Goal: Transaction & Acquisition: Purchase product/service

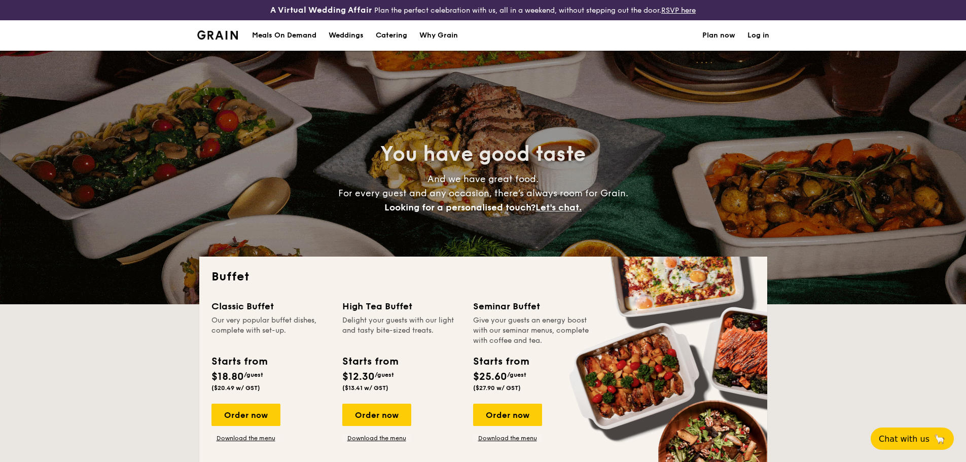
select select
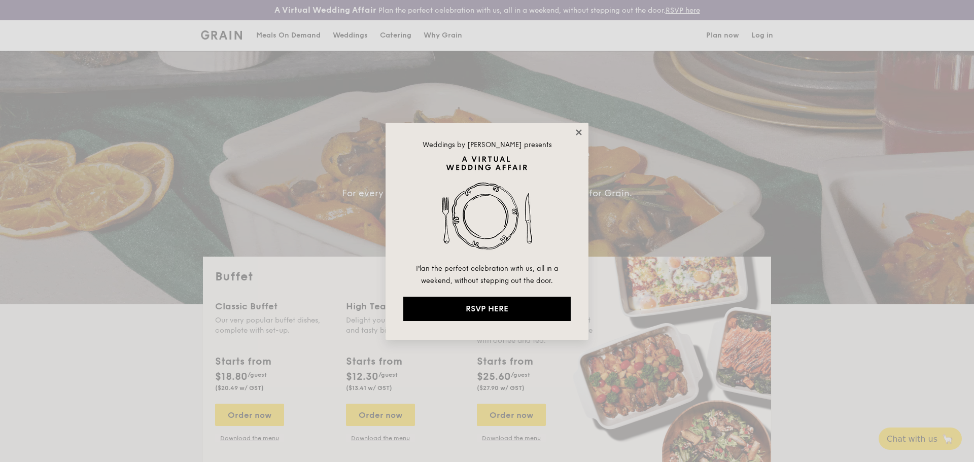
click at [577, 131] on icon at bounding box center [579, 132] width 6 height 6
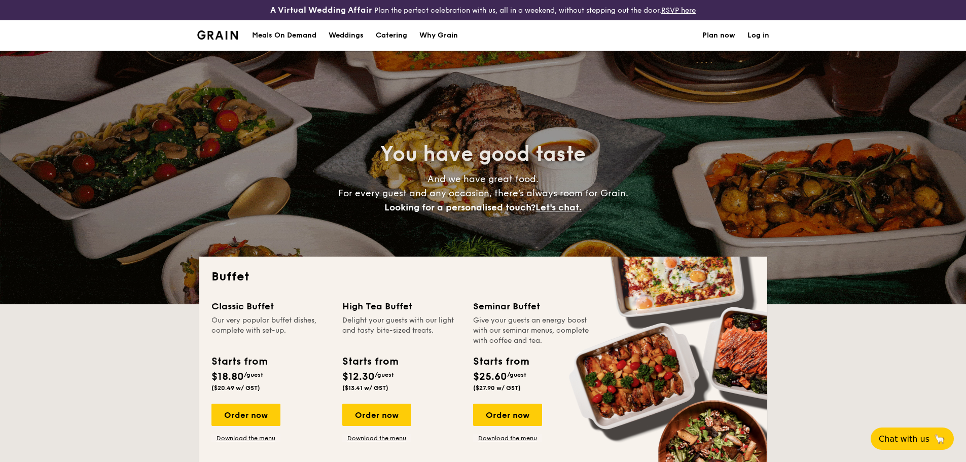
click at [388, 31] on h1 "Catering" at bounding box center [391, 35] width 31 height 30
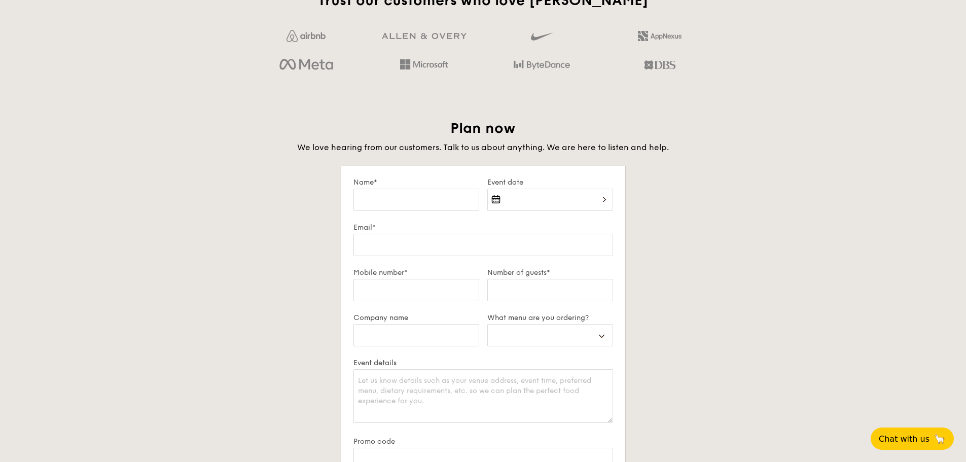
scroll to position [2103, 0]
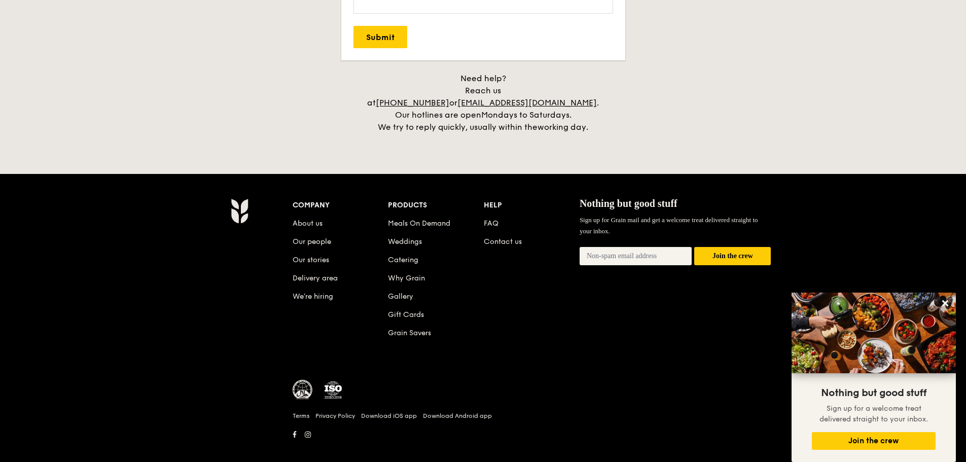
click at [307, 380] on img at bounding box center [303, 390] width 20 height 20
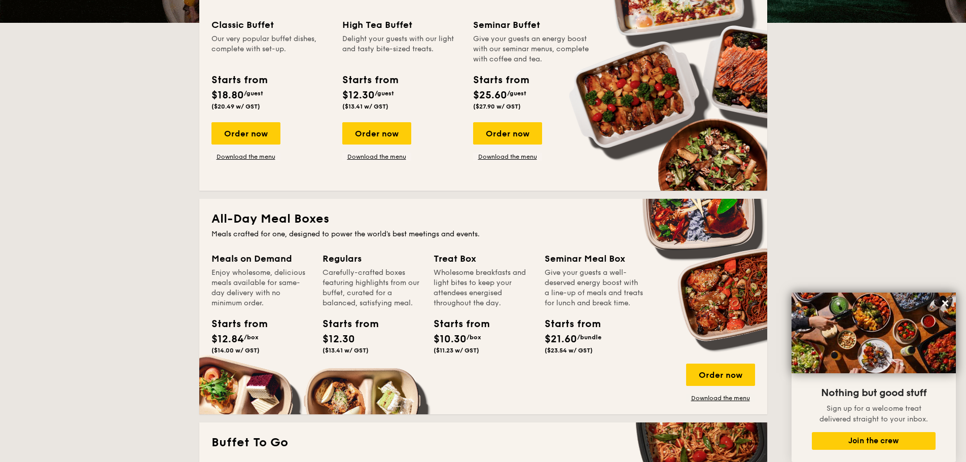
scroll to position [379, 0]
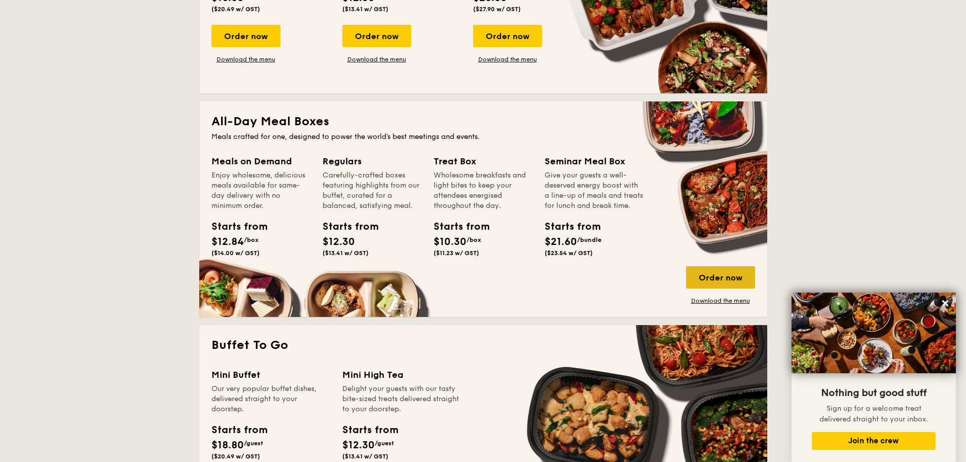
click at [705, 276] on div "Order now" at bounding box center [720, 277] width 69 height 22
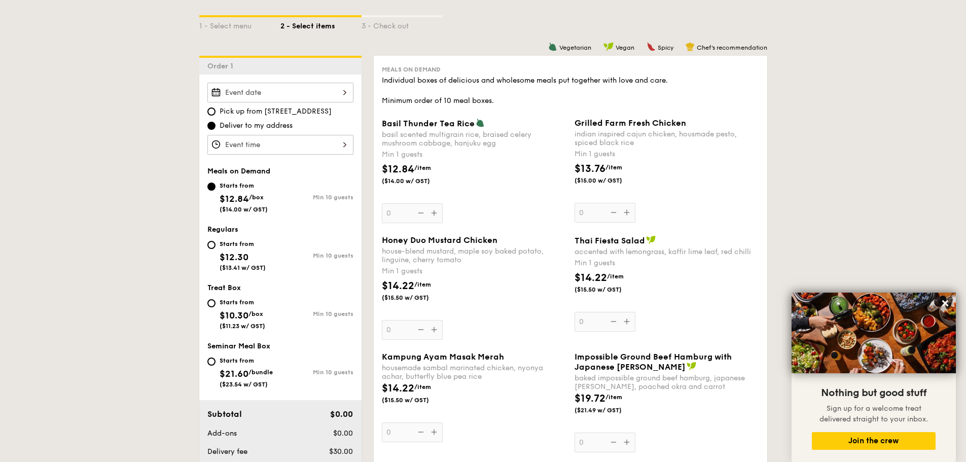
scroll to position [254, 0]
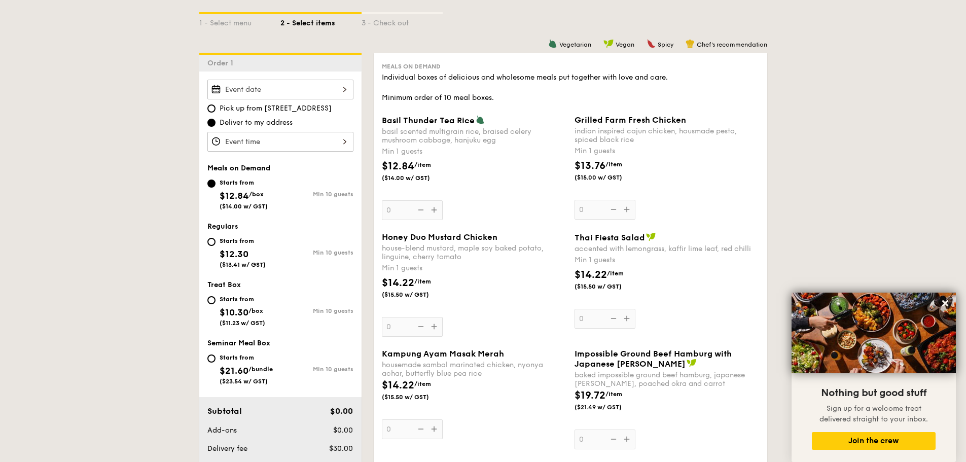
click at [247, 365] on div "Starts from $21.60 /bundle ($23.54 w/ GST)" at bounding box center [246, 367] width 53 height 33
click at [216, 363] on input "Starts from $21.60 /bundle ($23.54 w/ GST) Min 10 guests" at bounding box center [211, 358] width 8 height 8
radio input "true"
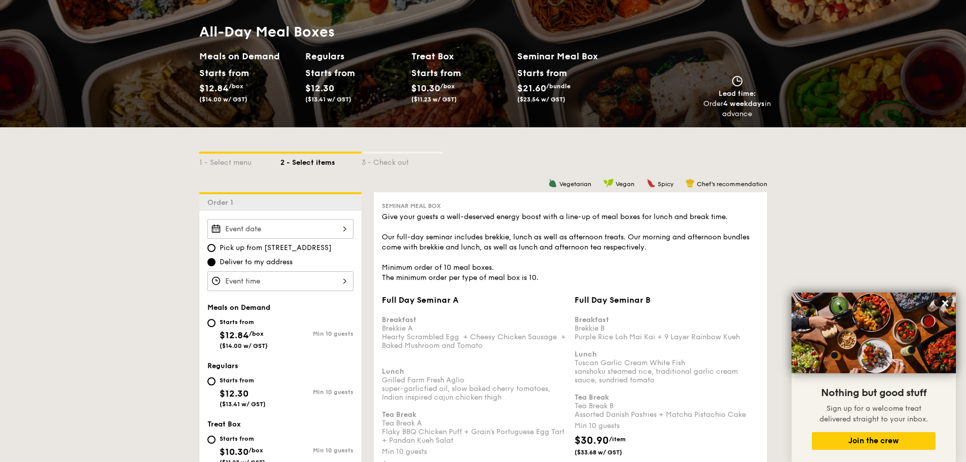
scroll to position [0, 0]
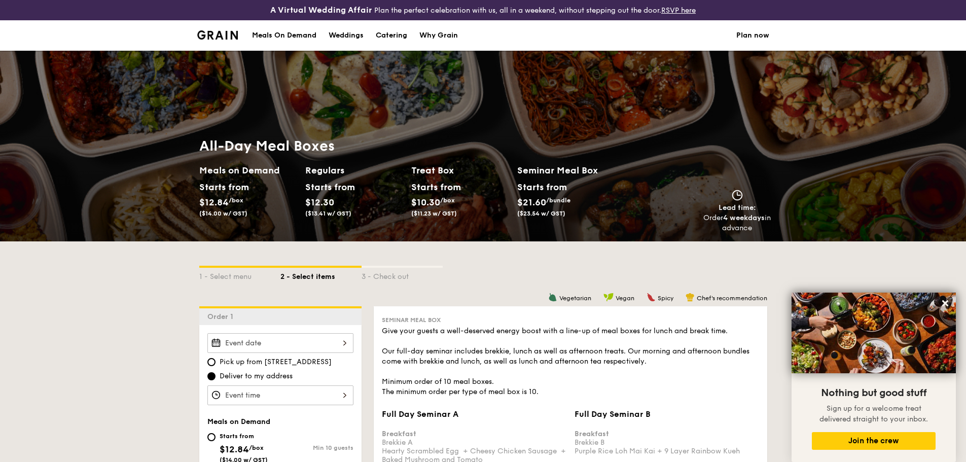
click at [407, 31] on div "Catering" at bounding box center [391, 35] width 31 height 30
select select
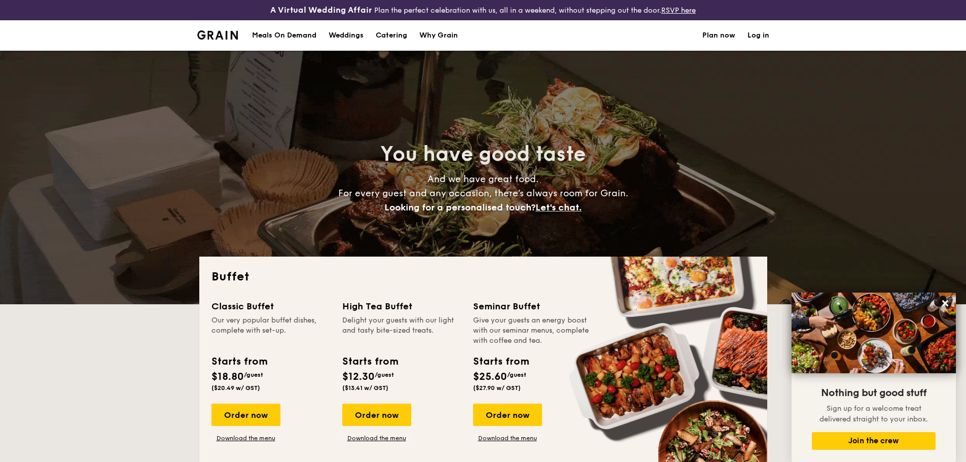
click at [294, 20] on div "A Virtual Wedding Affair Plan the perfect celebration with us, all in a weekend…" at bounding box center [483, 10] width 966 height 20
click at [294, 32] on div "Meals On Demand" at bounding box center [284, 35] width 64 height 30
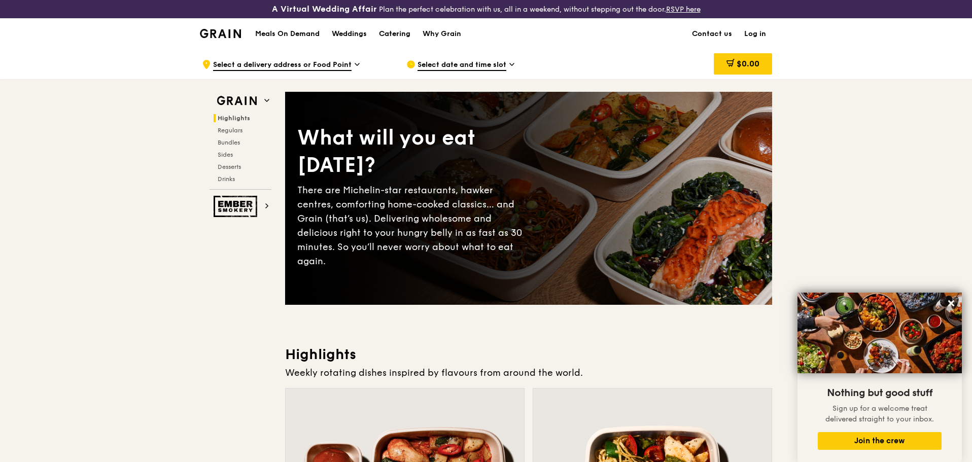
click at [393, 31] on div "Catering" at bounding box center [394, 34] width 31 height 30
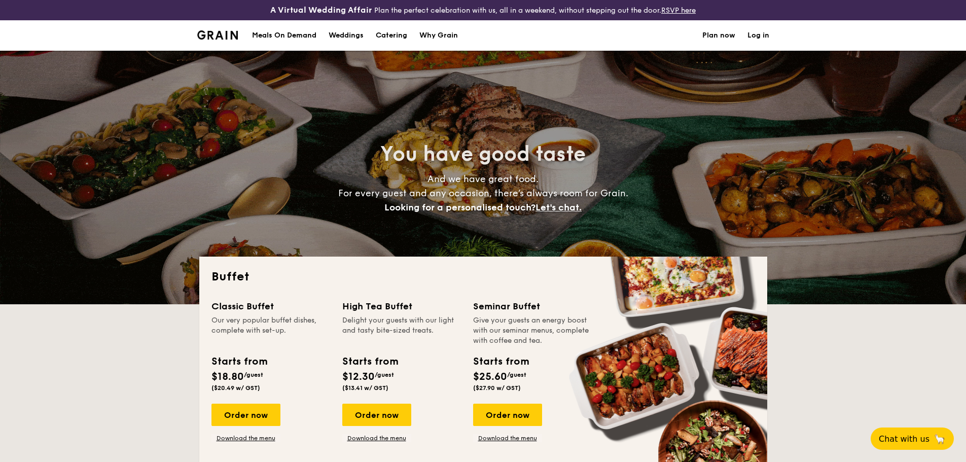
select select
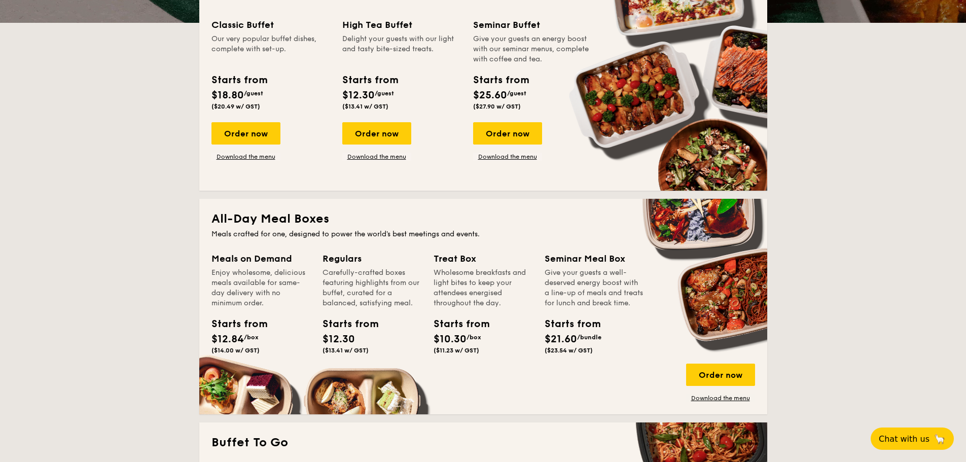
scroll to position [355, 0]
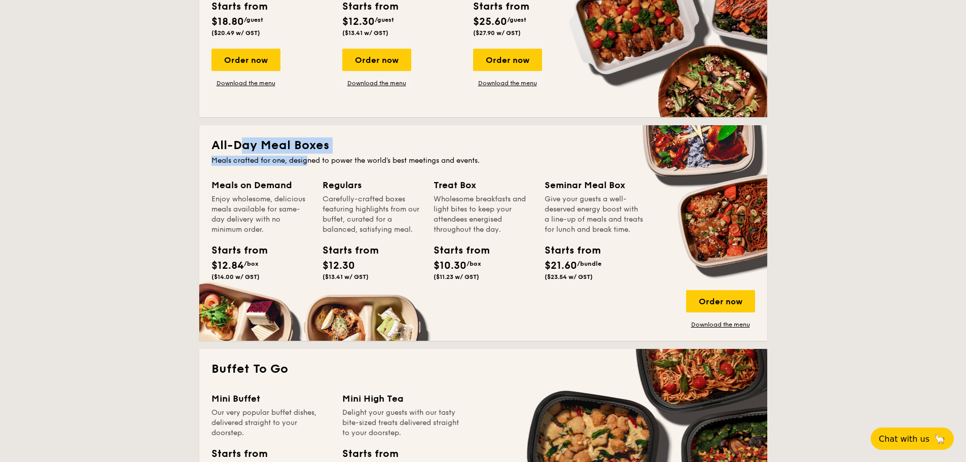
drag, startPoint x: 238, startPoint y: 154, endPoint x: 342, endPoint y: 162, distance: 104.3
click at [310, 161] on div "All-Day Meal Boxes Meals crafted for one, designed to power the world's best me…" at bounding box center [483, 233] width 568 height 216
click at [718, 306] on div "Order now" at bounding box center [720, 301] width 69 height 22
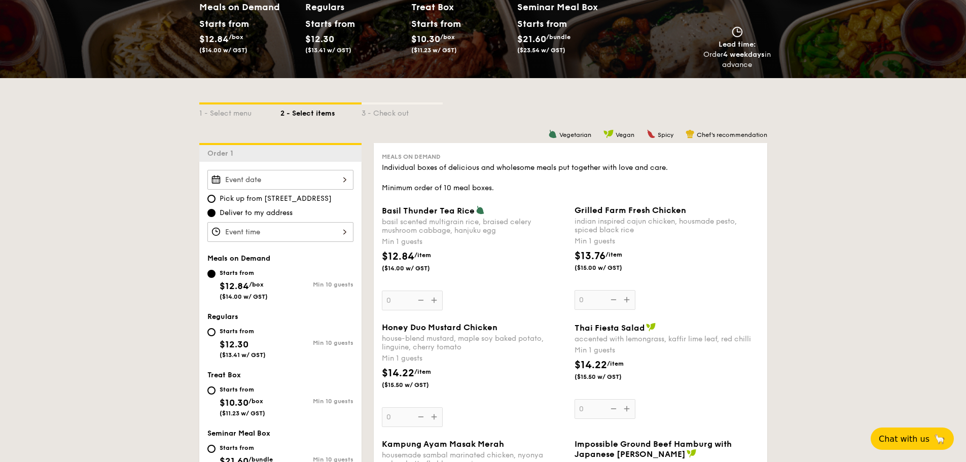
scroll to position [203, 0]
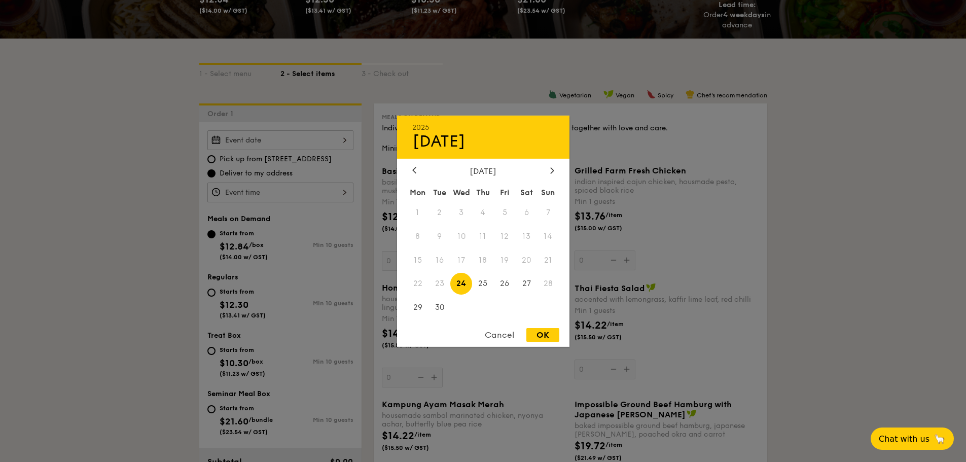
click at [315, 146] on div "2025 Sep 24 September 2025 Mon Tue Wed Thu Fri Sat Sun 1 2 3 4 5 6 7 8 9 10 11 …" at bounding box center [280, 140] width 146 height 20
click at [551, 168] on icon at bounding box center [552, 170] width 4 height 7
click at [485, 229] on span "9" at bounding box center [483, 236] width 22 height 22
click at [540, 331] on div "OK" at bounding box center [542, 335] width 33 height 14
type input "Oct 09, 2025"
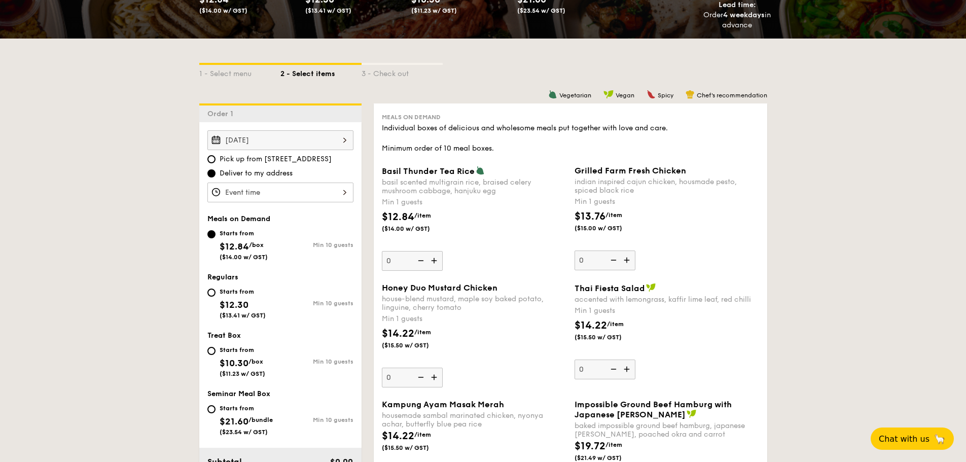
click at [323, 189] on div at bounding box center [280, 193] width 146 height 20
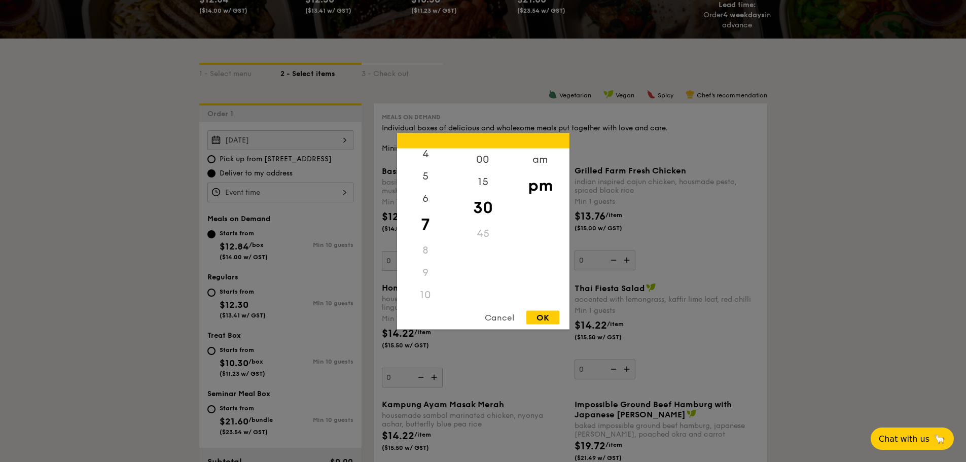
scroll to position [120, 0]
click at [423, 290] on div "11" at bounding box center [425, 291] width 57 height 22
click at [533, 164] on div "am" at bounding box center [540, 162] width 57 height 29
click at [427, 292] on div "11" at bounding box center [425, 287] width 57 height 29
click at [486, 163] on div "00" at bounding box center [482, 162] width 57 height 29
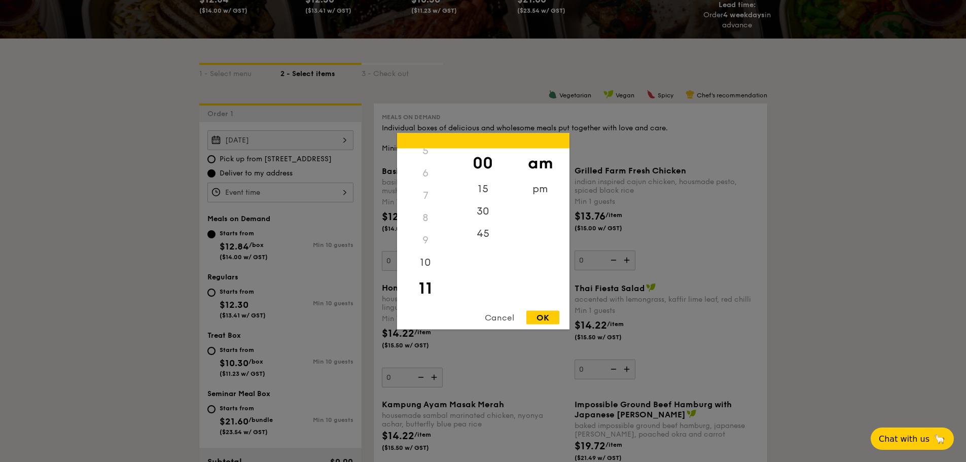
click at [541, 316] on div "OK" at bounding box center [542, 317] width 33 height 14
type input "11:00AM"
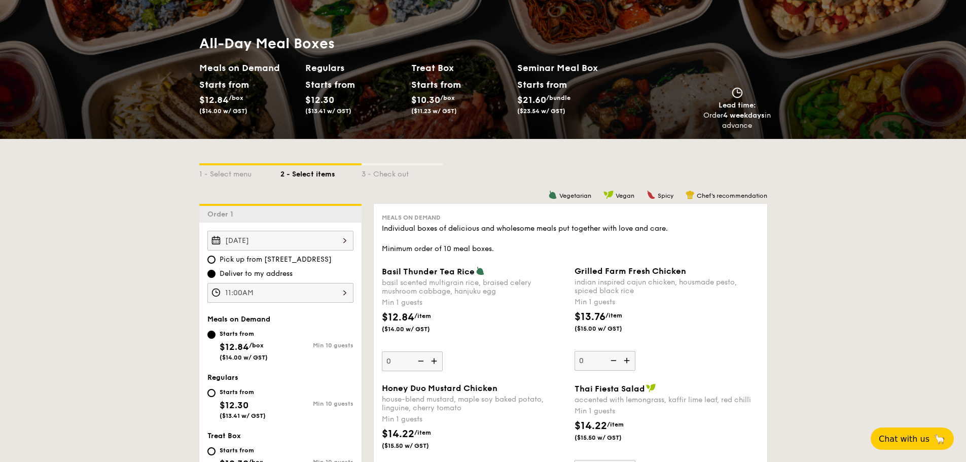
scroll to position [203, 0]
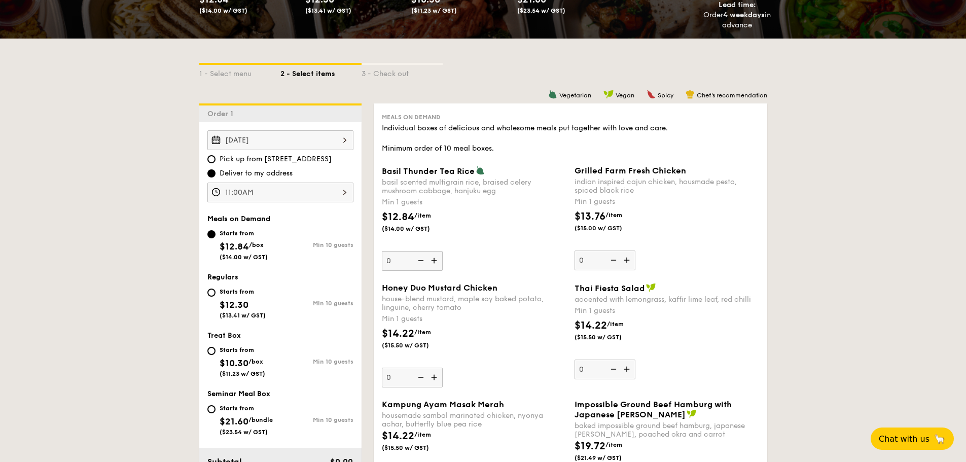
click at [233, 301] on span "$12.30" at bounding box center [234, 304] width 29 height 11
click at [216, 297] on input "Starts from $12.30 ($13.41 w/ GST) Min 10 guests" at bounding box center [211, 293] width 8 height 8
radio input "true"
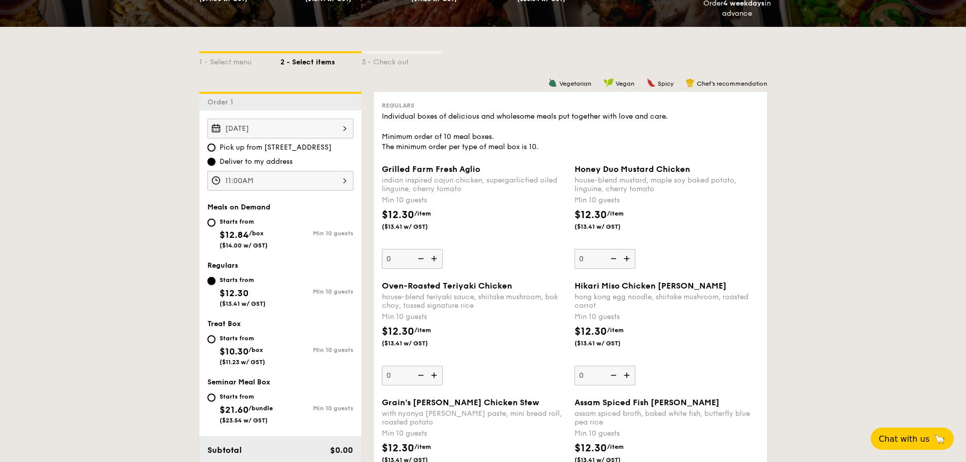
scroll to position [0, 0]
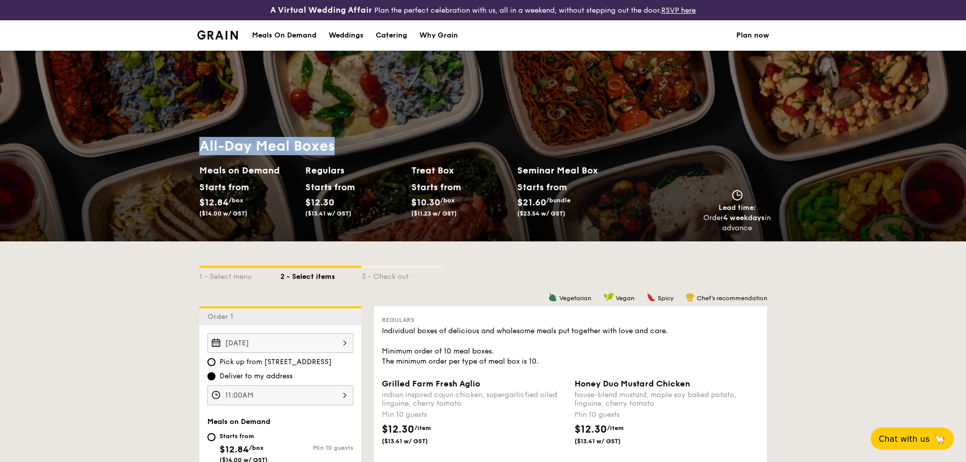
drag, startPoint x: 199, startPoint y: 146, endPoint x: 332, endPoint y: 144, distance: 132.9
click at [332, 144] on h1 "All-Day Meal Boxes" at bounding box center [411, 146] width 424 height 18
copy h1 "All-Day Meal Boxes"
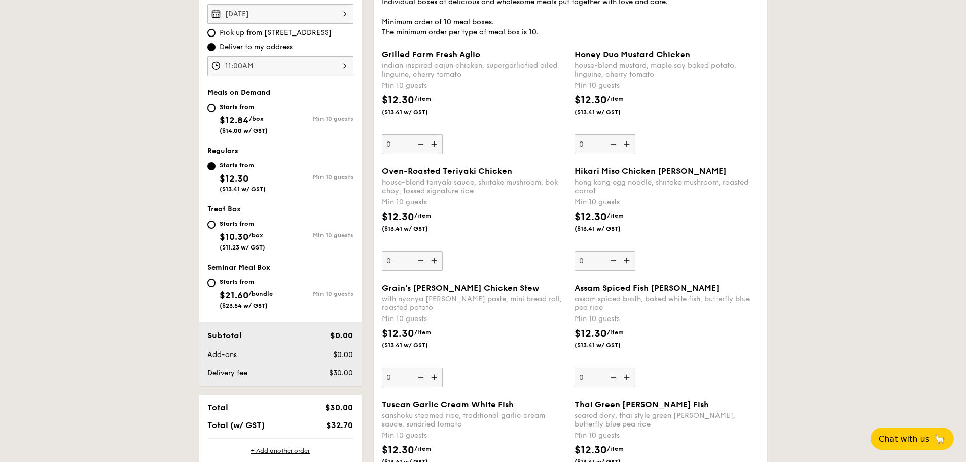
scroll to position [304, 0]
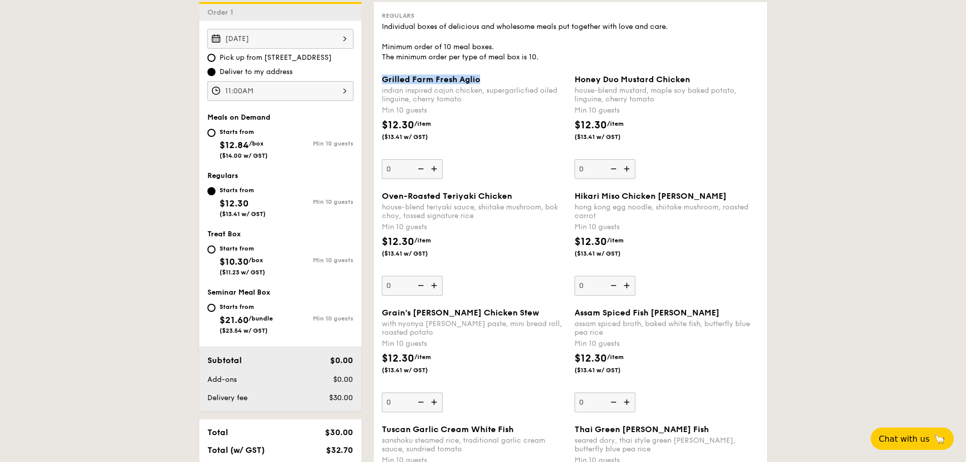
drag, startPoint x: 482, startPoint y: 77, endPoint x: 383, endPoint y: 81, distance: 98.4
click at [383, 81] on div "Grilled Farm Fresh Aglio" at bounding box center [474, 80] width 185 height 10
copy span "Grilled Farm Fresh Aglio"
click at [497, 100] on div "indian inspired cajun chicken, supergarlicfied oiled linguine, cherry tomato" at bounding box center [474, 94] width 185 height 17
click at [443, 159] on input "0" at bounding box center [412, 169] width 61 height 20
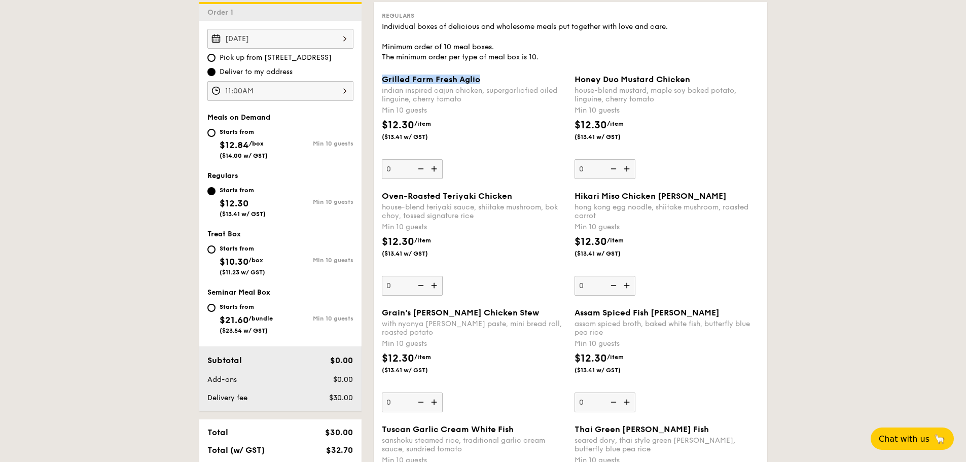
drag, startPoint x: 486, startPoint y: 78, endPoint x: 383, endPoint y: 84, distance: 103.1
click at [383, 84] on div "Grilled Farm Fresh Aglio" at bounding box center [474, 80] width 185 height 10
copy span "Grilled Farm Fresh Aglio"
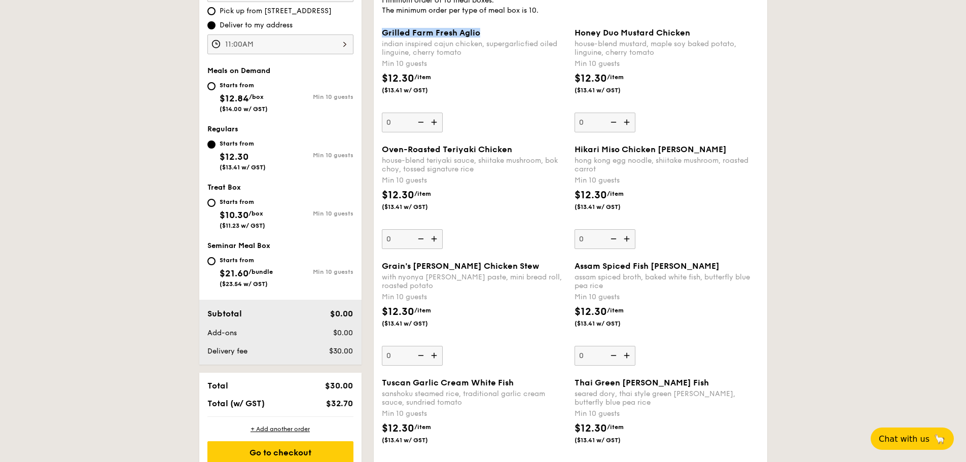
scroll to position [254, 0]
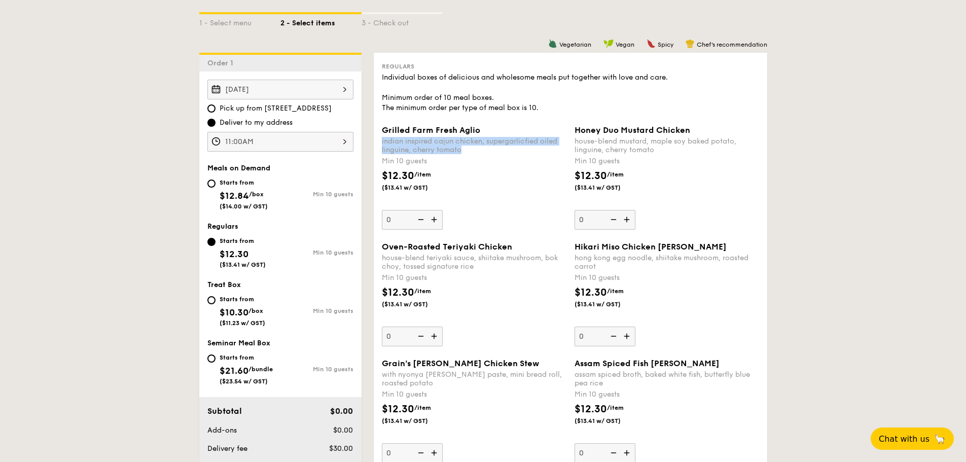
drag, startPoint x: 458, startPoint y: 150, endPoint x: 381, endPoint y: 139, distance: 78.2
click at [381, 139] on div "Grilled Farm Fresh Aglio indian inspired cajun chicken, supergarlicfied oiled l…" at bounding box center [474, 177] width 193 height 104
copy div "indian inspired cajun chicken, supergarlicfied oiled linguine, cherry tomato"
type input "30"
click at [490, 189] on div "$12.30 /item ($13.41 w/ GST)" at bounding box center [474, 185] width 193 height 35
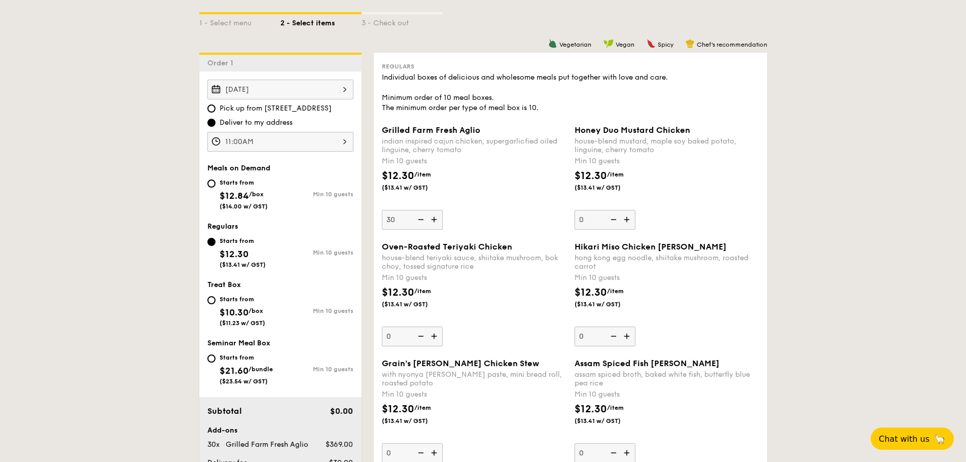
click at [382, 210] on input "30" at bounding box center [412, 220] width 61 height 20
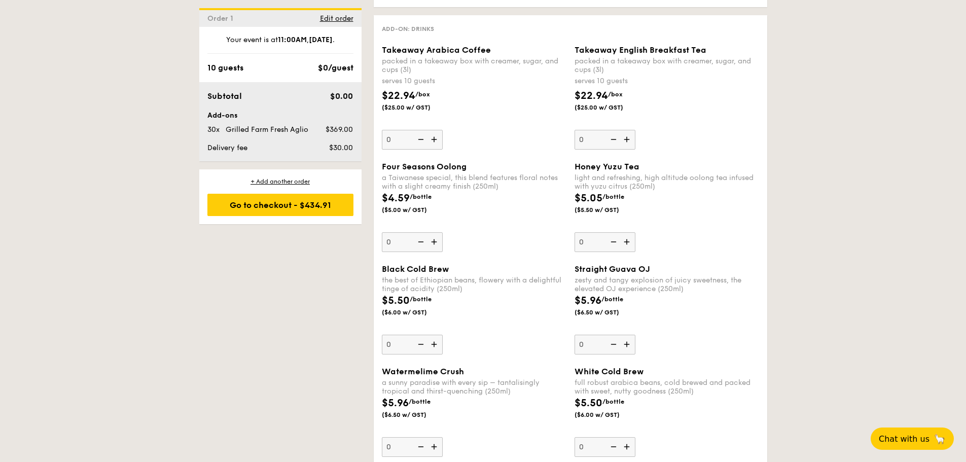
scroll to position [2068, 0]
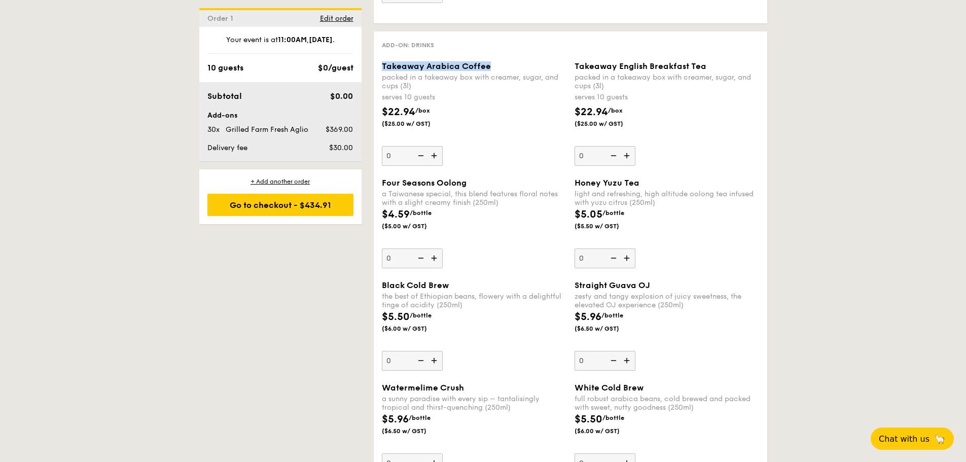
drag, startPoint x: 489, startPoint y: 63, endPoint x: 379, endPoint y: 65, distance: 110.1
click at [379, 65] on div "Takeaway Arabica Coffee packed in a takeaway box with creamer, sugar, and cups …" at bounding box center [474, 113] width 193 height 104
copy span "Takeaway Arabica Coffee"
drag, startPoint x: 705, startPoint y: 65, endPoint x: 575, endPoint y: 62, distance: 130.4
click at [575, 62] on div "Takeaway English Breakfast Tea" at bounding box center [667, 66] width 185 height 10
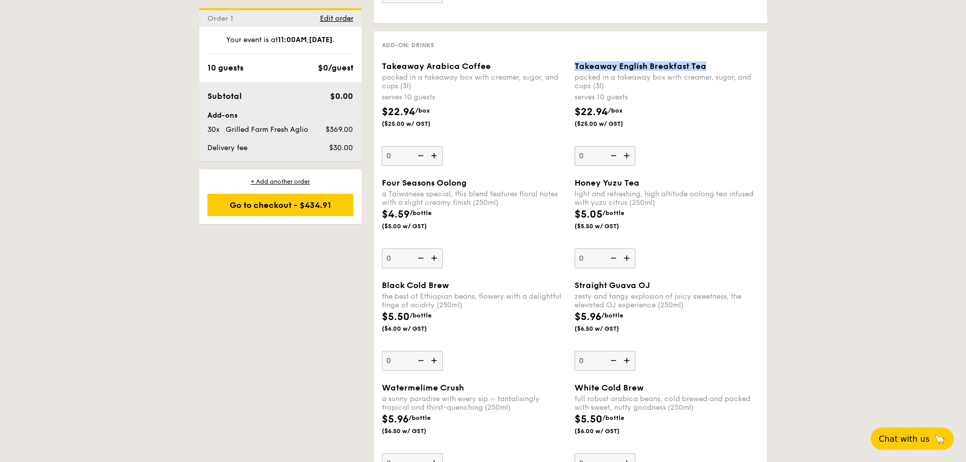
copy span "Takeaway English Breakfast Tea"
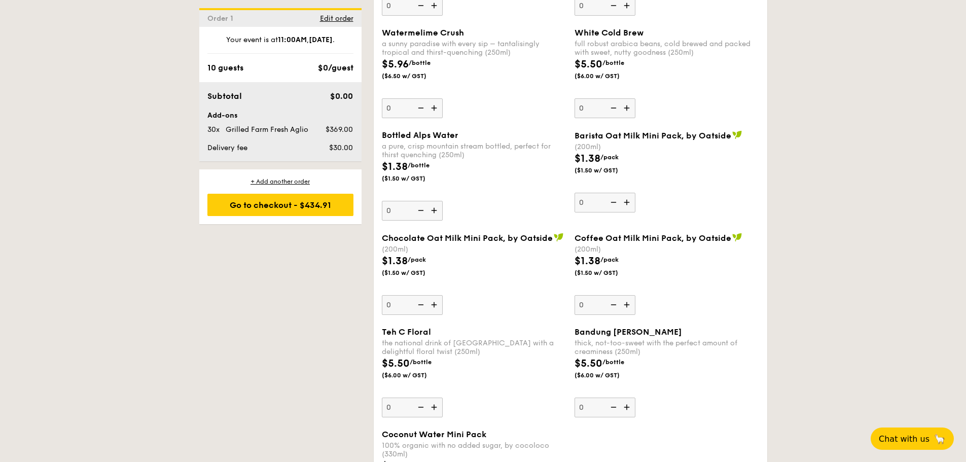
scroll to position [2575, 0]
